Goal: Use online tool/utility: Utilize a website feature to perform a specific function

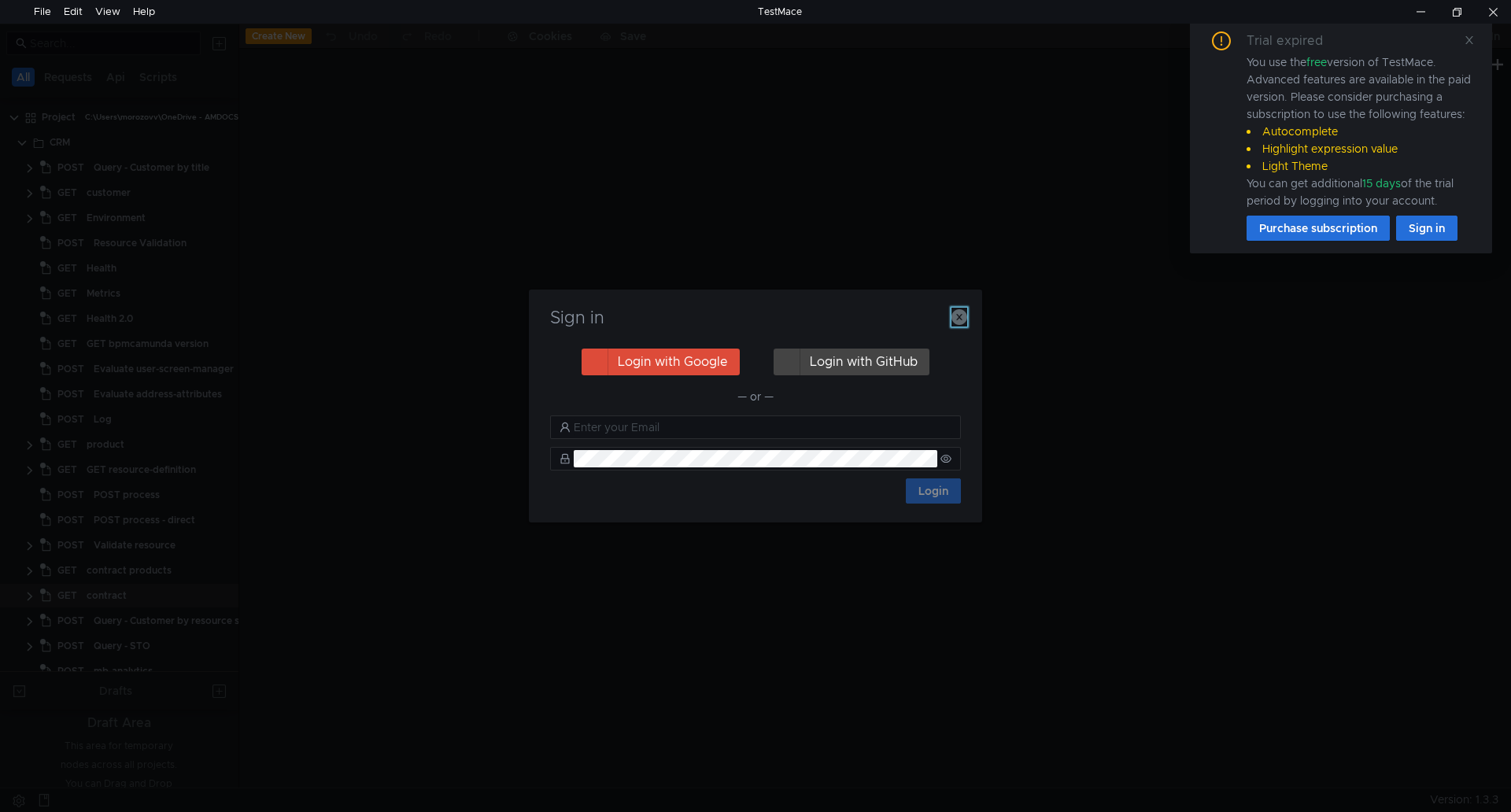
click at [959, 316] on icon "button" at bounding box center [959, 317] width 15 height 15
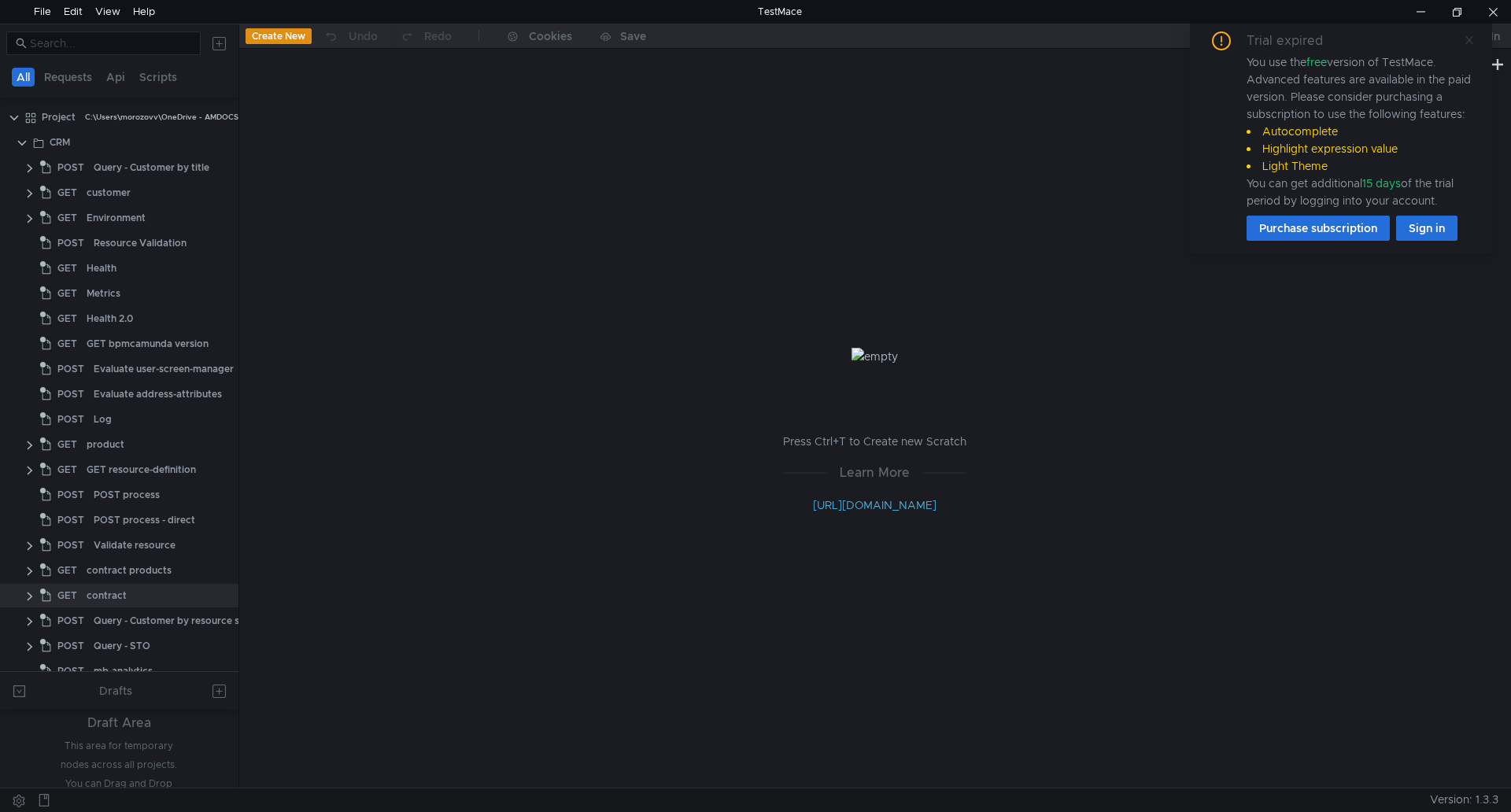
click at [1469, 37] on icon at bounding box center [1469, 40] width 11 height 11
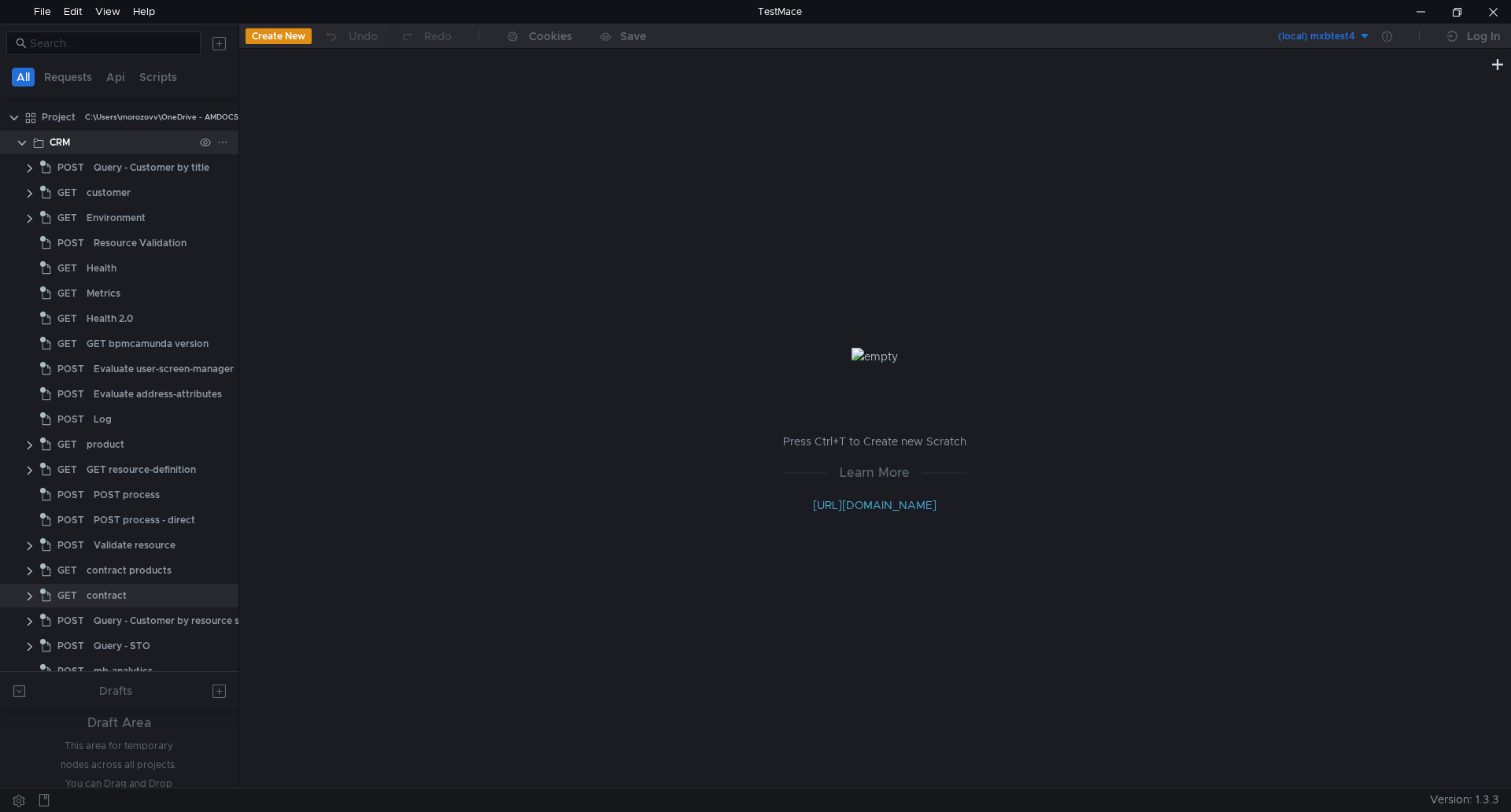
click at [21, 140] on clr-icon at bounding box center [22, 143] width 13 height 13
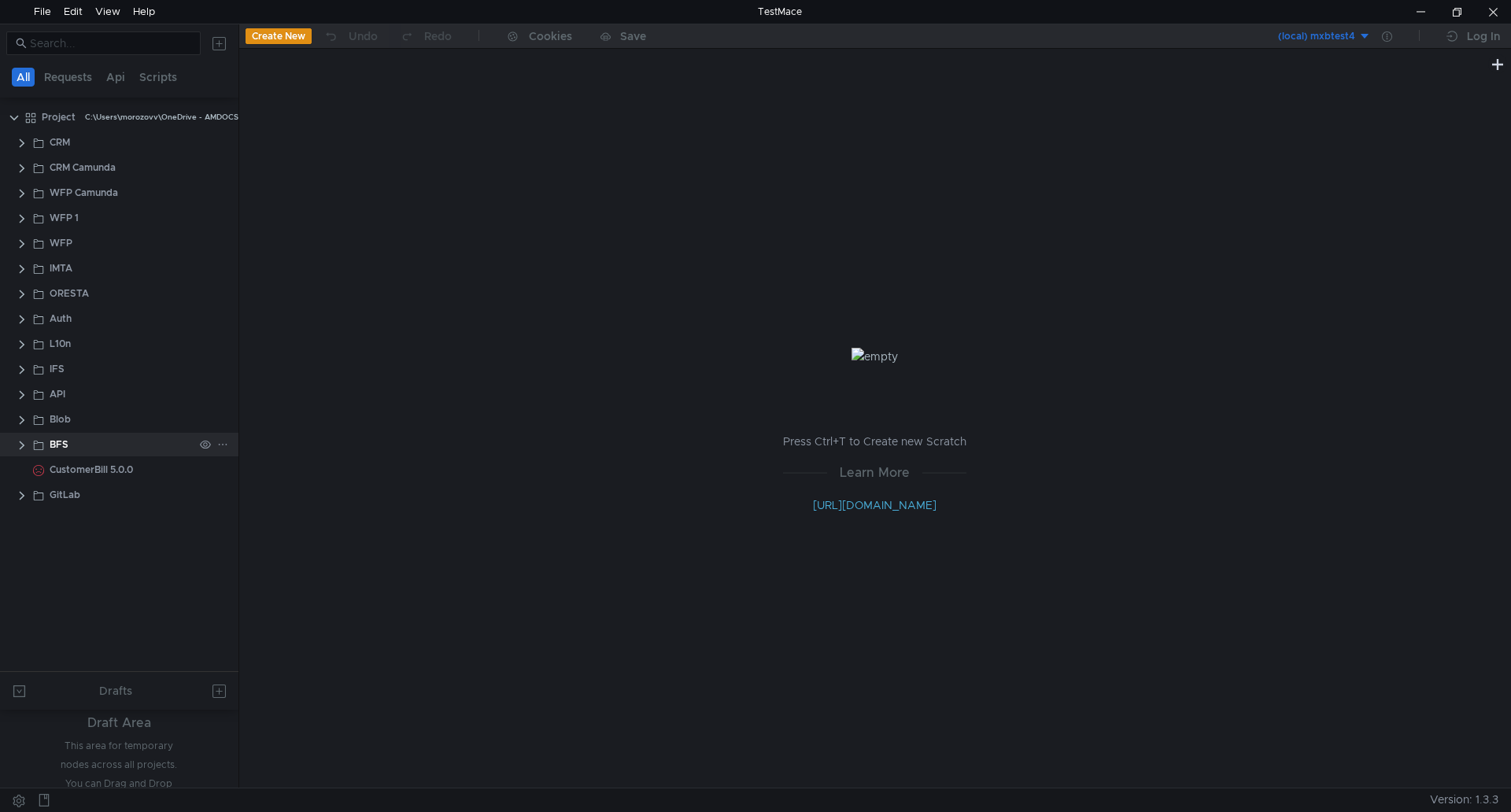
click at [21, 442] on clr-icon at bounding box center [22, 445] width 13 height 13
click at [107, 494] on div "POST format Copy" at bounding box center [138, 495] width 87 height 24
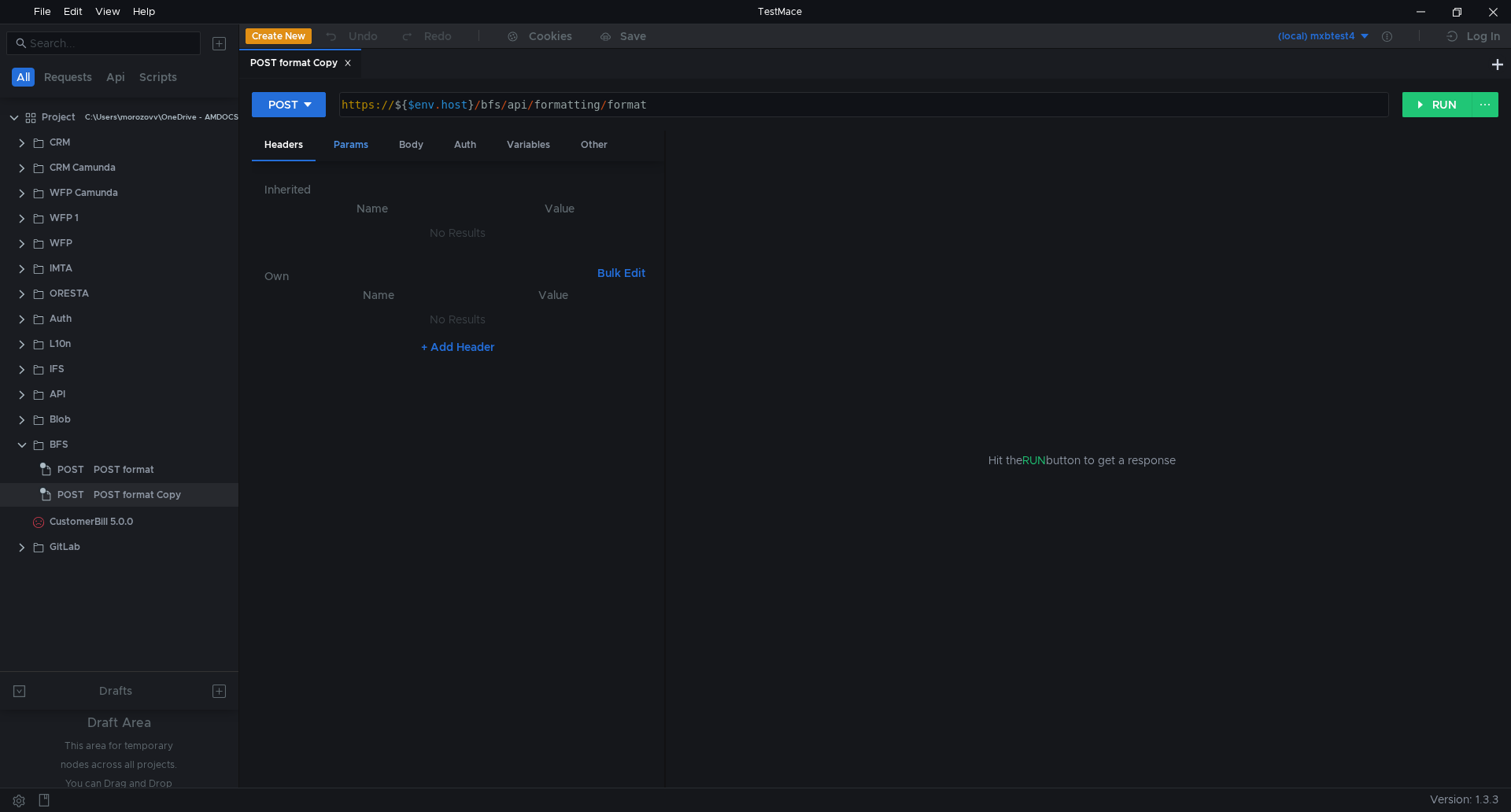
click at [349, 136] on div "Params" at bounding box center [352, 145] width 60 height 29
click at [413, 146] on div "Body" at bounding box center [411, 145] width 49 height 29
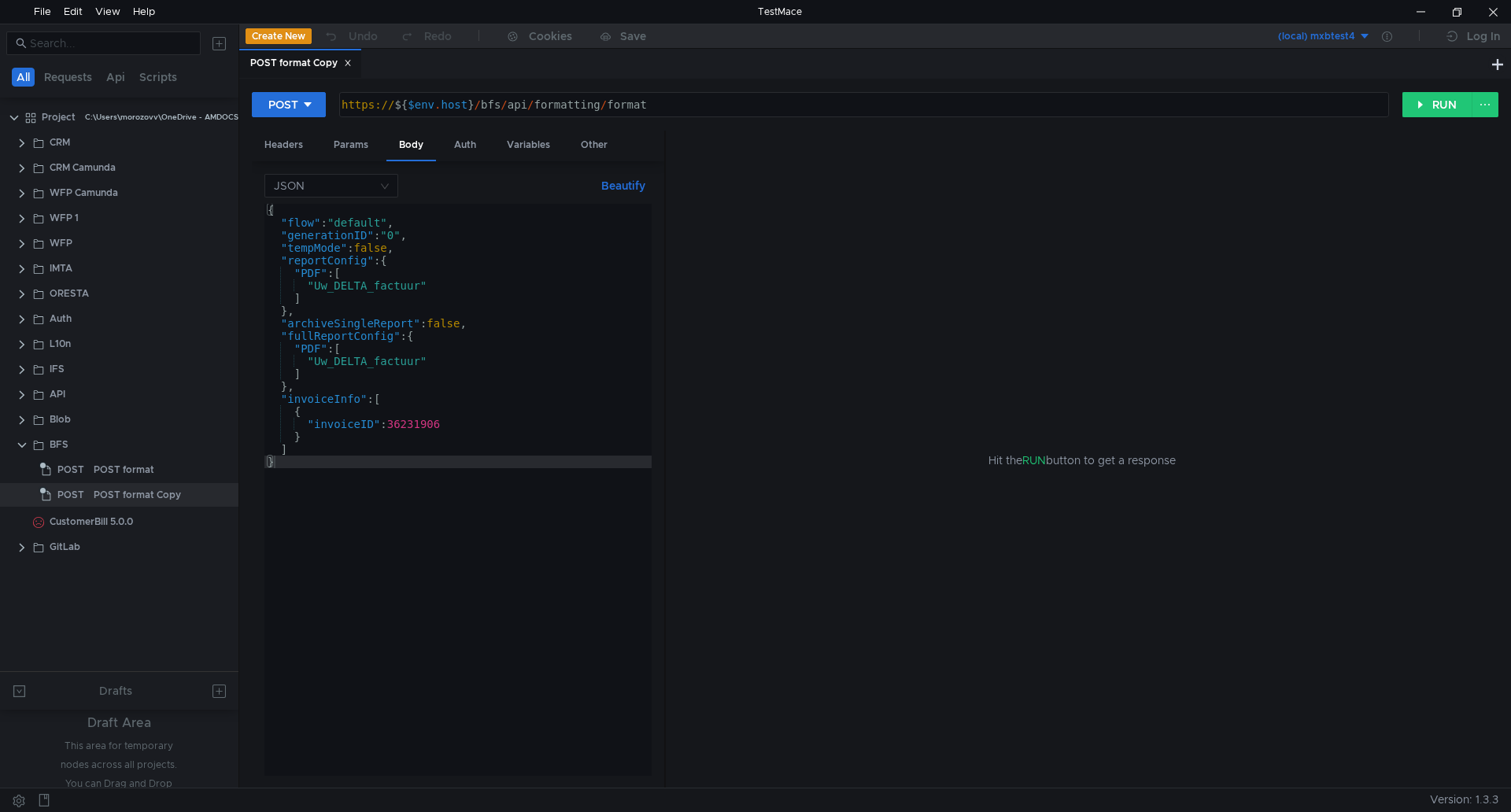
type textarea "https://${$[DOMAIN_NAME]}/bfs/api/formatting/format"
click at [725, 97] on div "https:// ${ $env . host } / bfs / api / formatting / format" at bounding box center [863, 105] width 1048 height 24
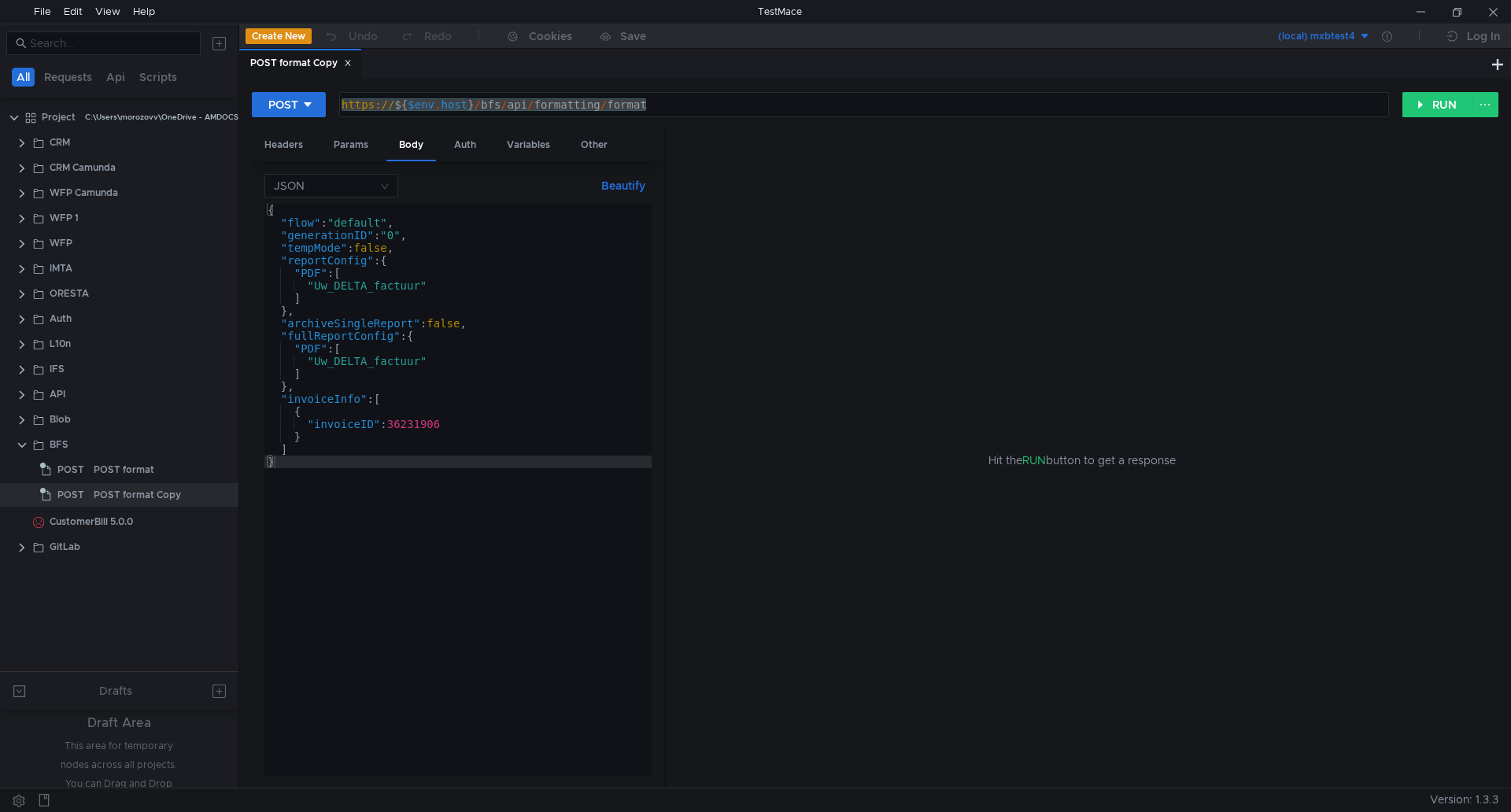
click at [485, 324] on div "{ "flow" : "default" , "generationID" : "0" , "tempMode" : false , "reportConfi…" at bounding box center [457, 502] width 387 height 597
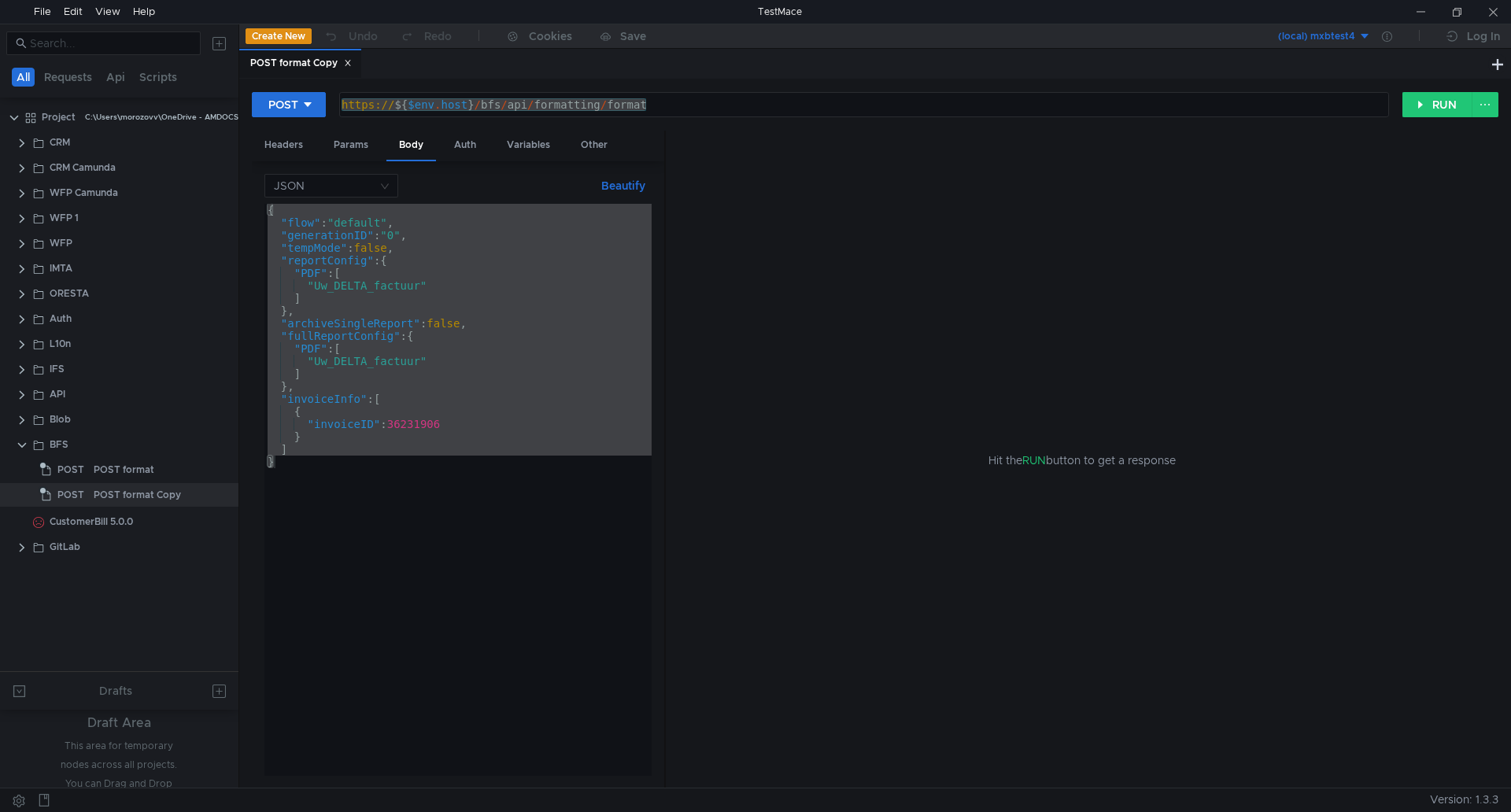
click at [420, 306] on div "{ "flow" : "default" , "generationID" : "0" , "tempMode" : false , "reportConfi…" at bounding box center [457, 490] width 387 height 572
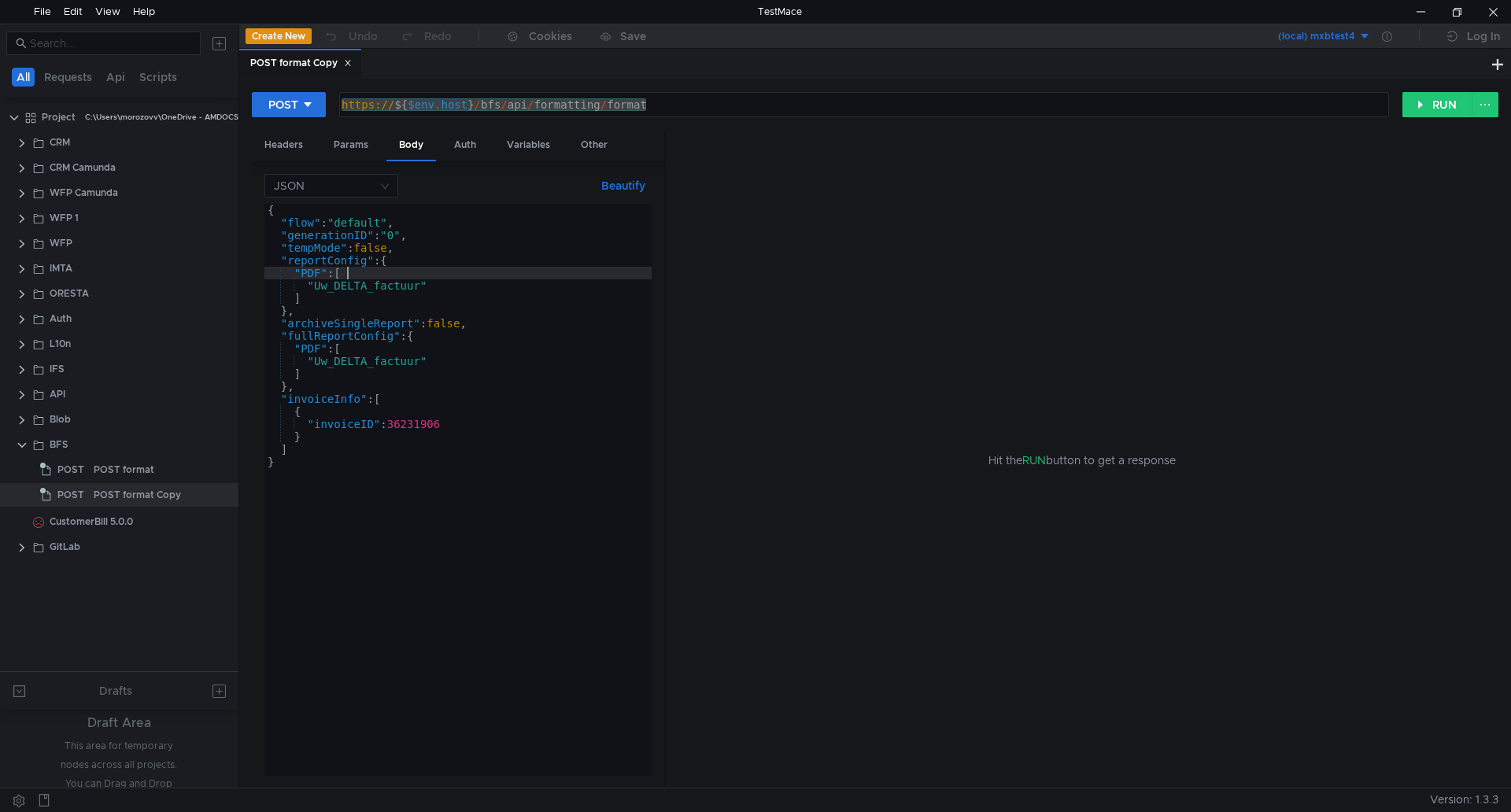
click at [425, 269] on div "{ "flow" : "default" , "generationID" : "0" , "tempMode" : false , "reportConfi…" at bounding box center [457, 502] width 387 height 597
type textarea ""PDF": ["
click at [466, 137] on div "Auth" at bounding box center [465, 145] width 47 height 29
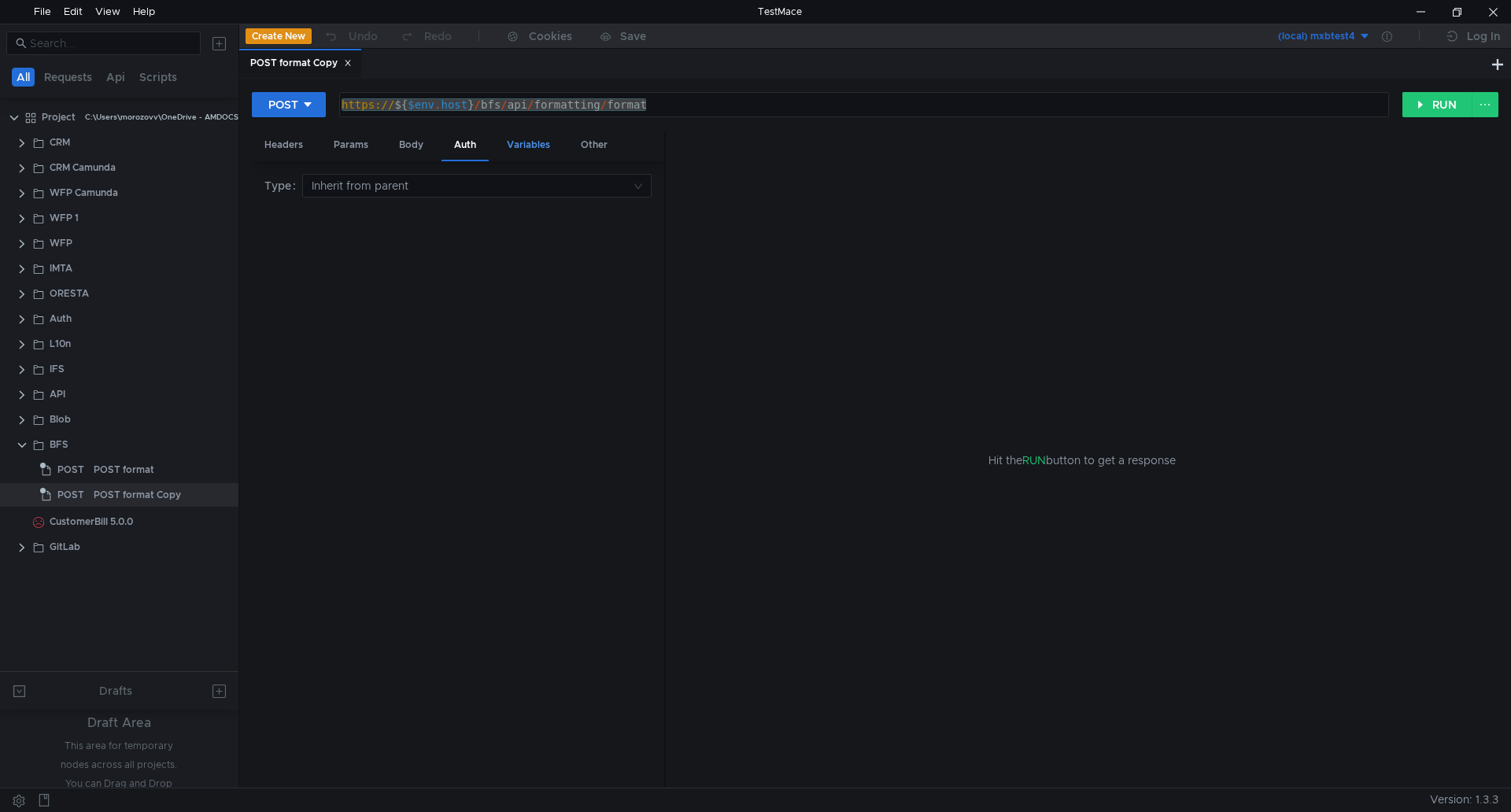
click at [518, 148] on div "Variables" at bounding box center [528, 145] width 68 height 29
click at [594, 147] on div "Other" at bounding box center [594, 145] width 52 height 29
click at [286, 150] on div "Headers" at bounding box center [283, 145] width 64 height 29
click at [348, 65] on icon at bounding box center [348, 63] width 8 height 8
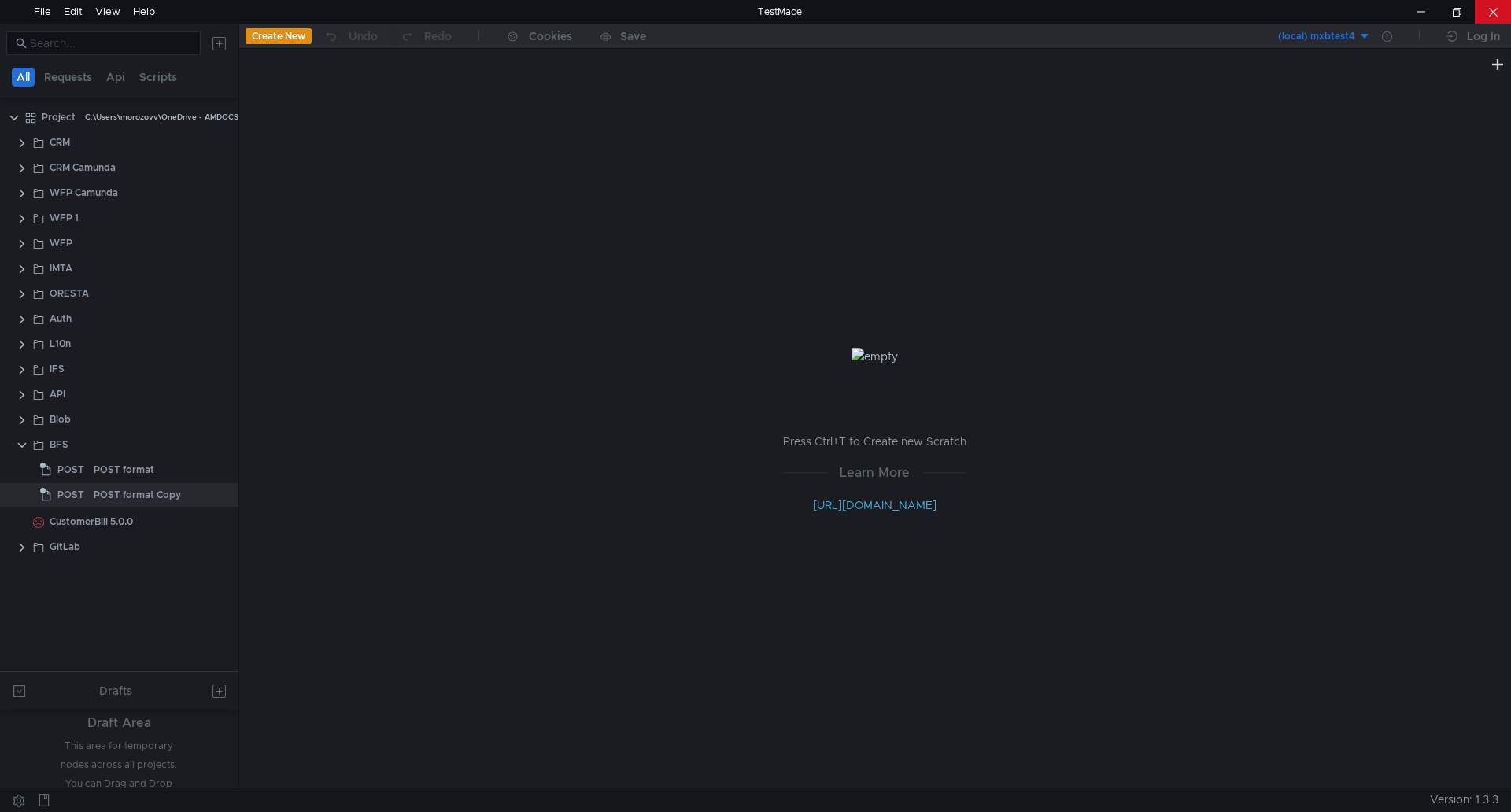
click at [1490, 16] on div at bounding box center [1493, 12] width 36 height 24
